Goal: Transaction & Acquisition: Purchase product/service

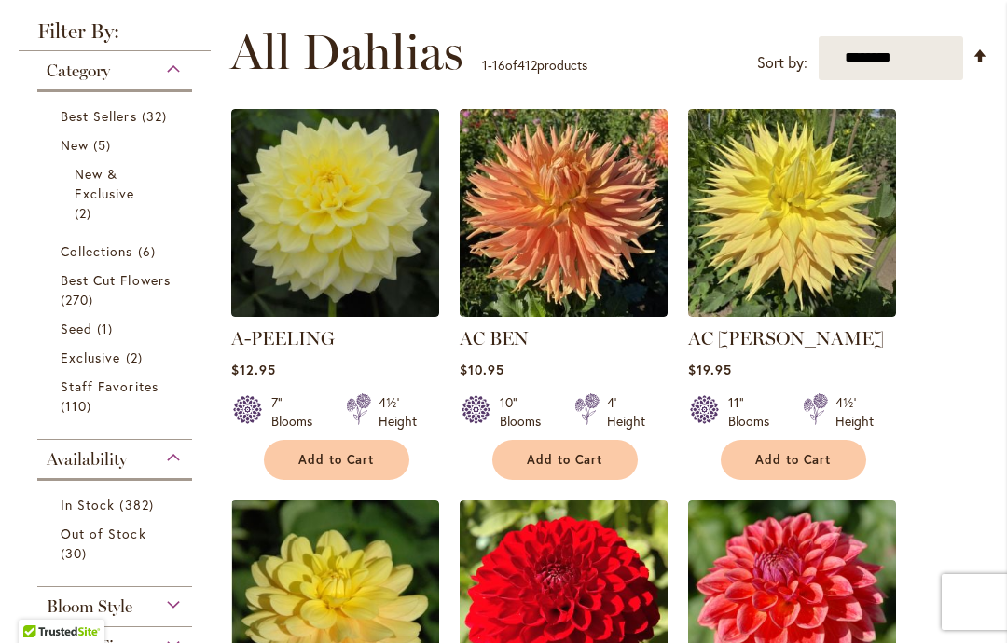
scroll to position [450, 0]
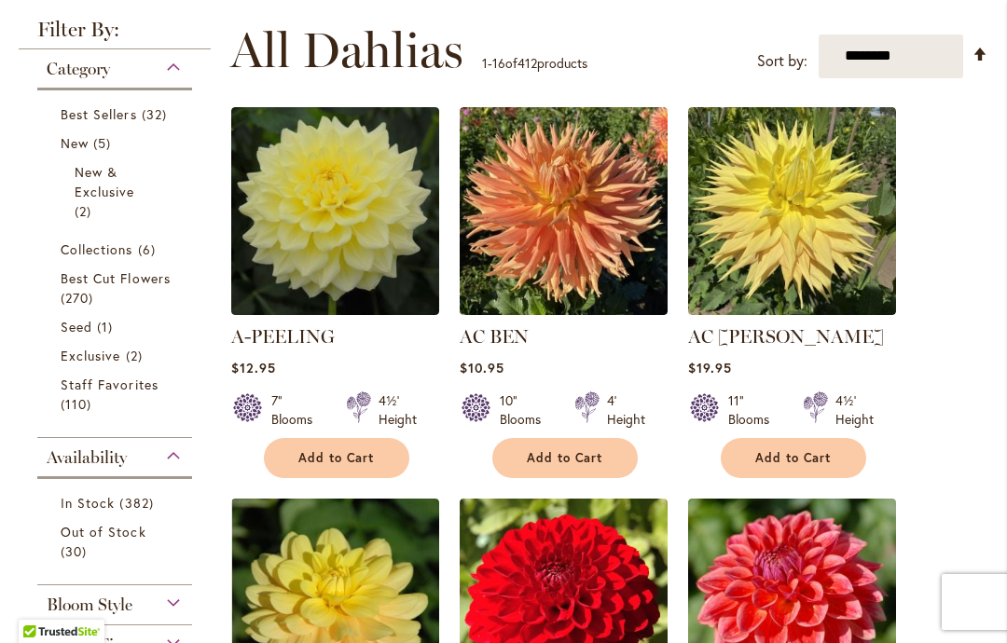
click at [126, 249] on span "Collections" at bounding box center [97, 250] width 73 height 18
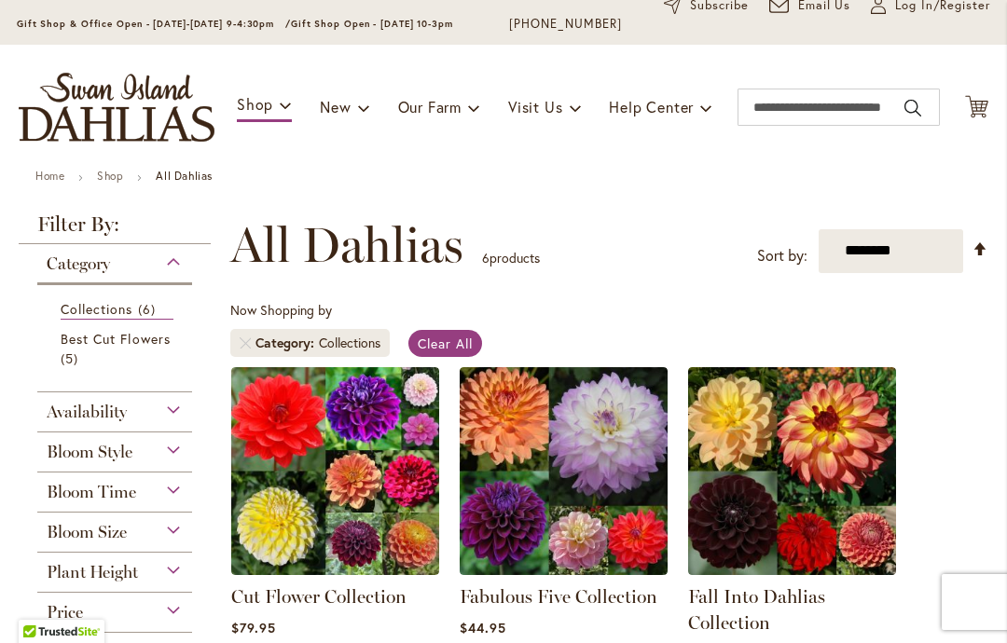
scroll to position [113, 0]
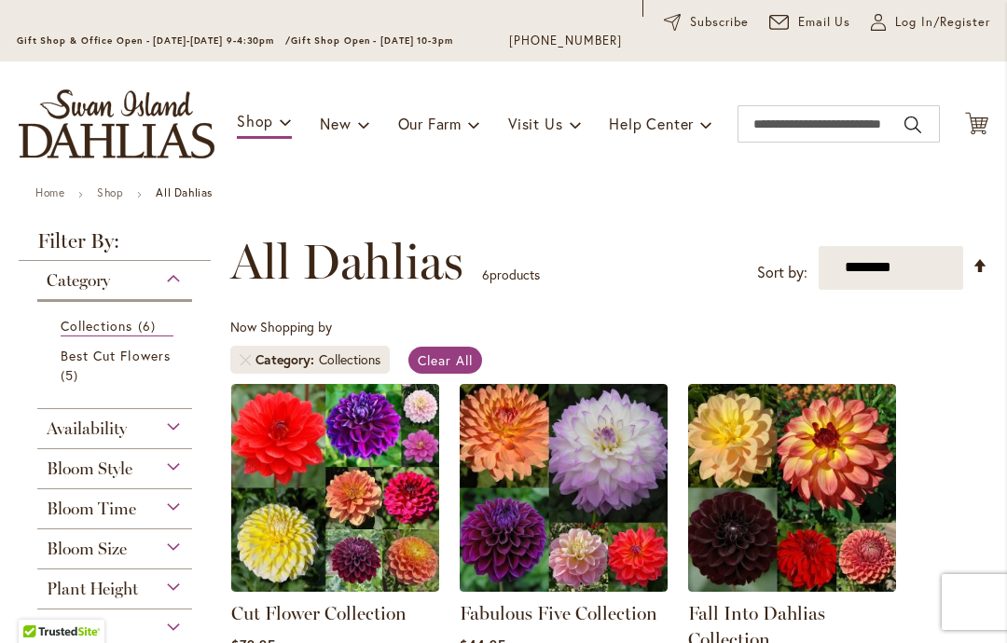
click at [145, 328] on span "6 items" at bounding box center [149, 326] width 22 height 20
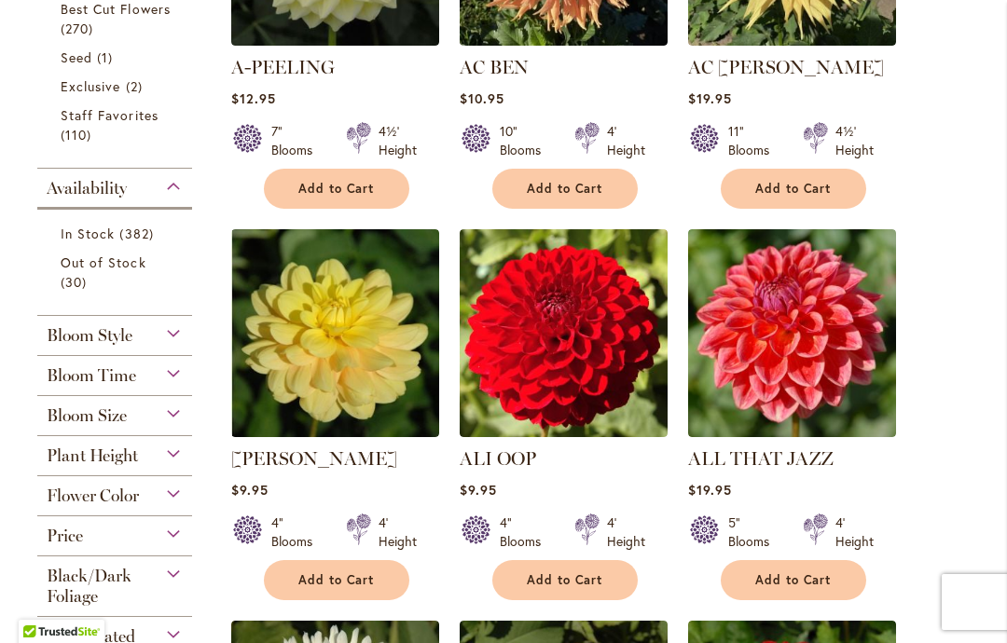
scroll to position [746, 0]
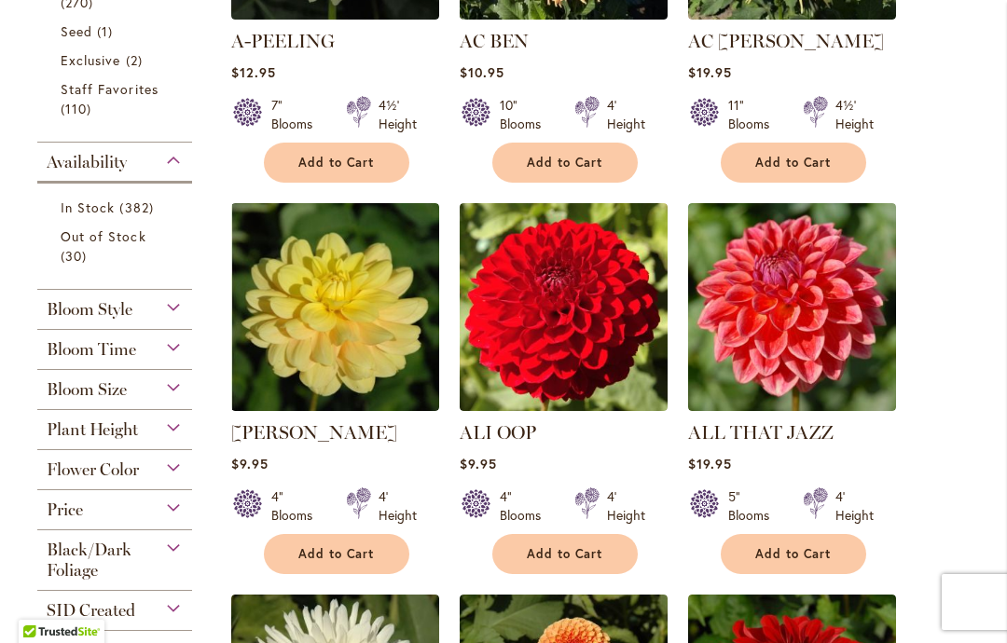
click at [168, 478] on div "Flower Color" at bounding box center [114, 465] width 155 height 30
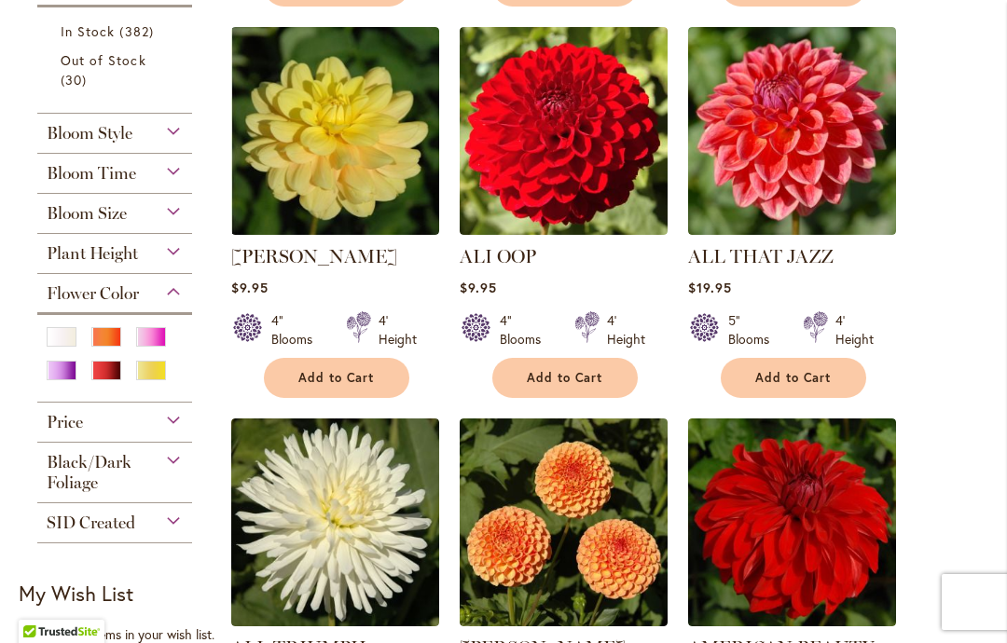
scroll to position [932, 0]
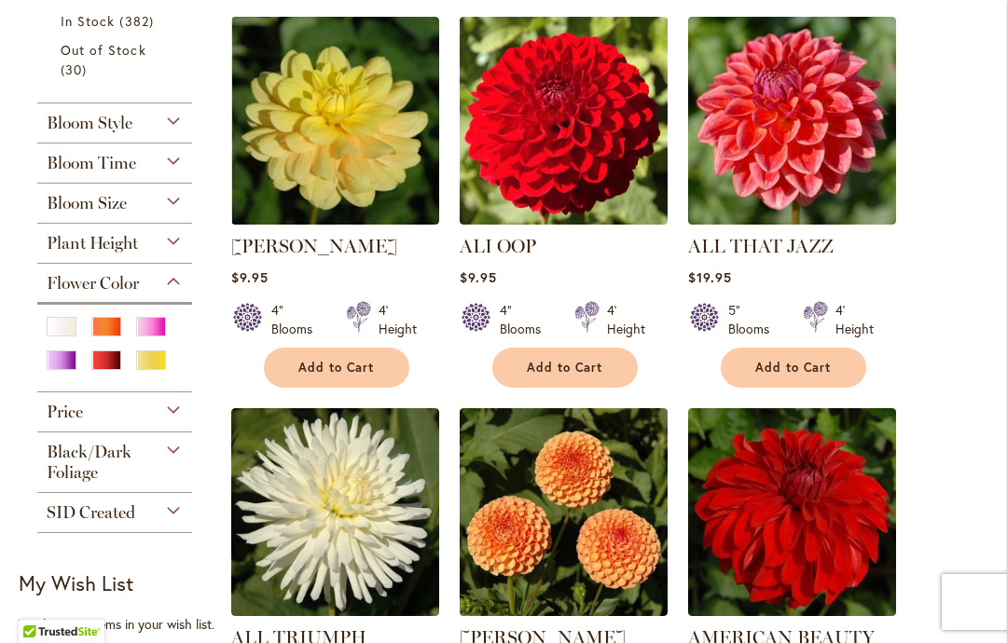
click at [118, 365] on div "Red" at bounding box center [106, 361] width 30 height 20
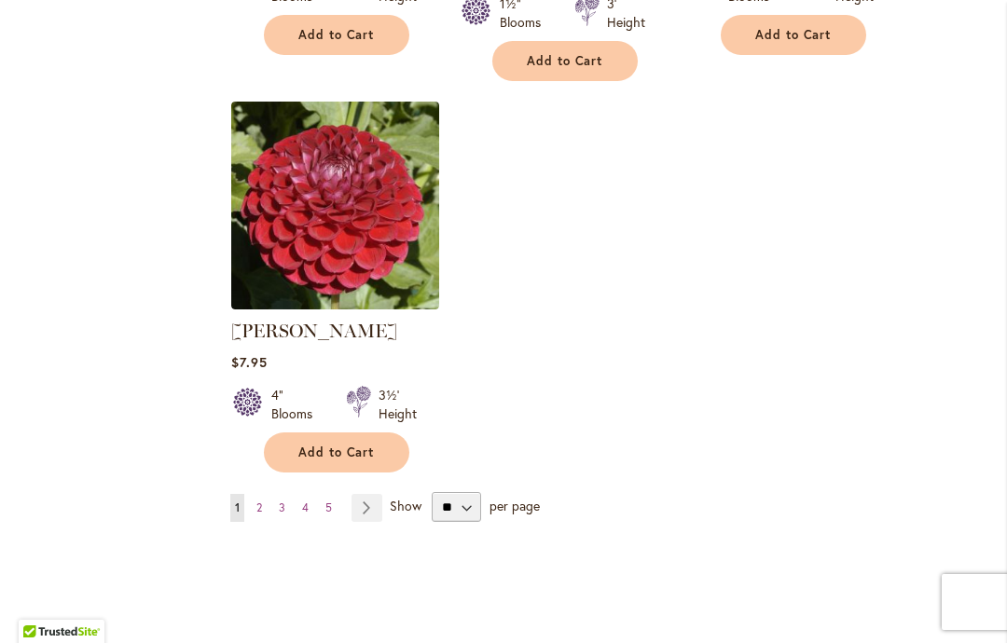
scroll to position [2401, 0]
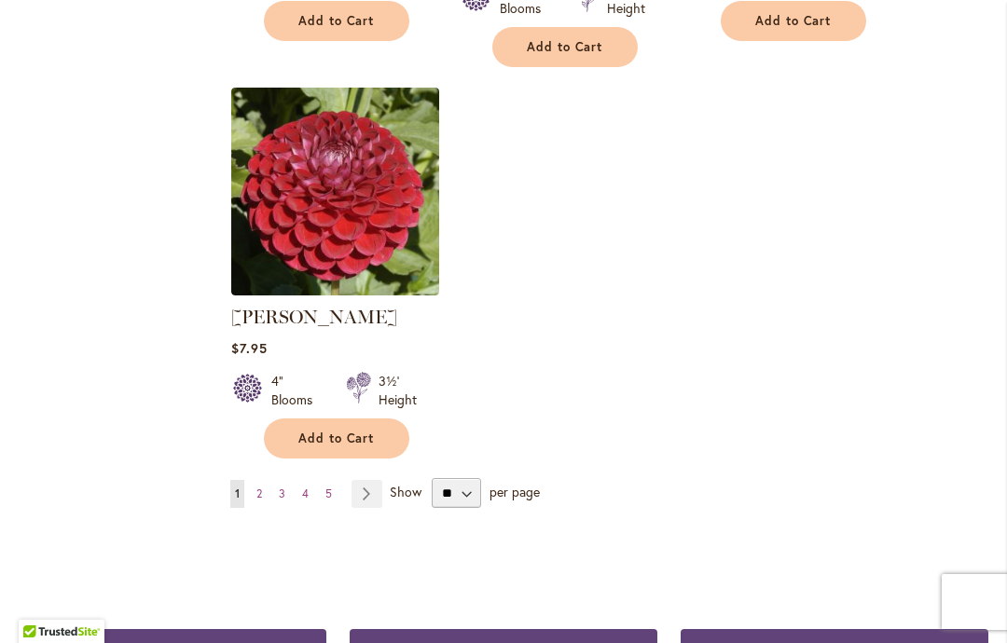
click at [455, 478] on select "** ** ** **" at bounding box center [456, 493] width 49 height 30
select select "**"
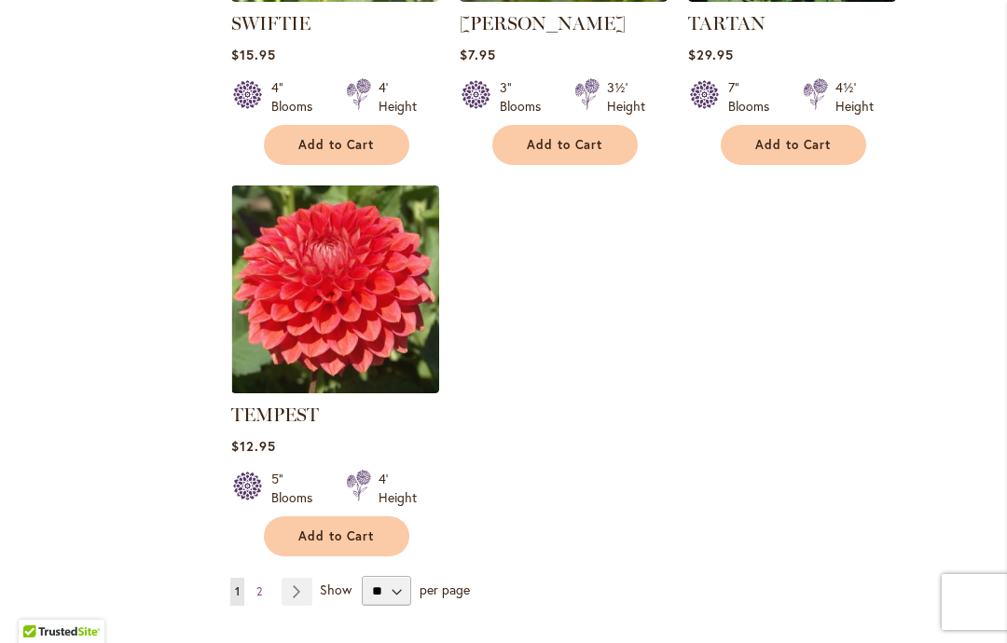
scroll to position [8728, 0]
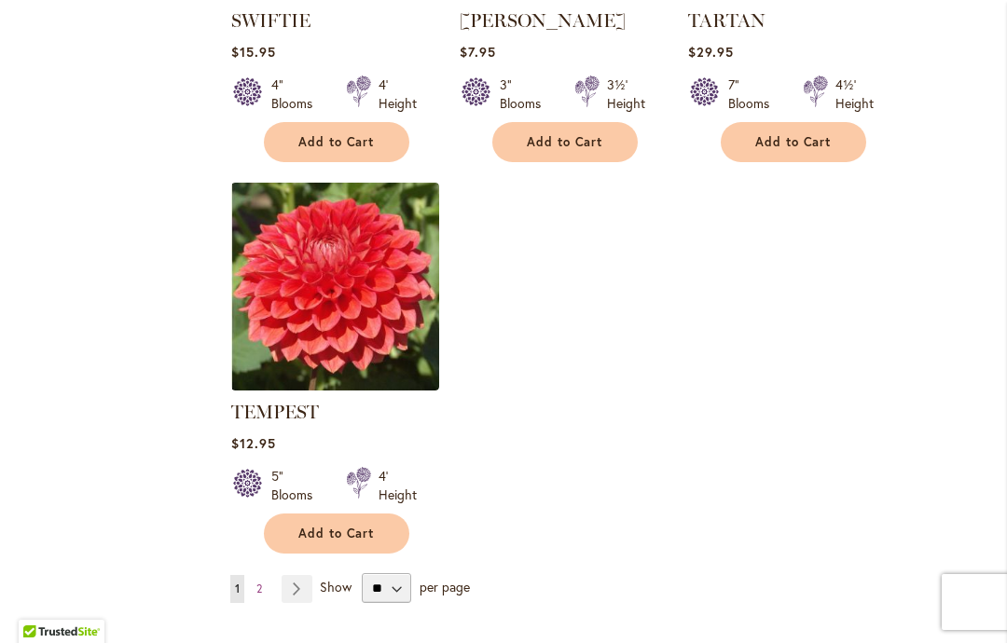
click at [294, 575] on link "Page Next" at bounding box center [297, 589] width 31 height 28
